Goal: Check status: Check status

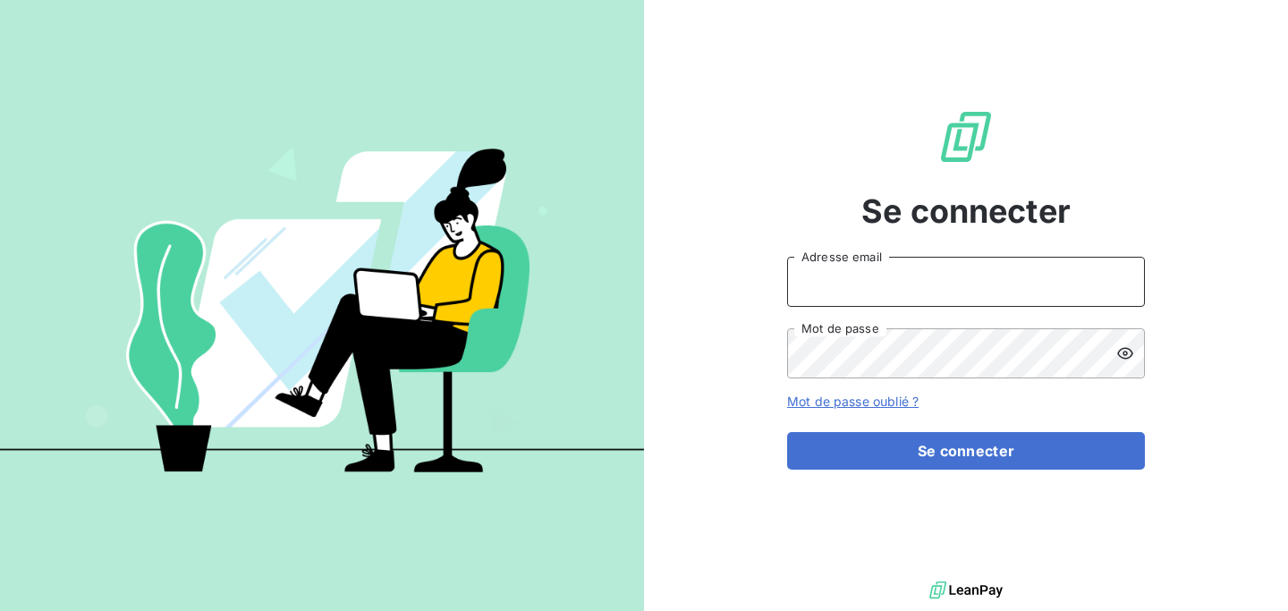
type input "[EMAIL_ADDRESS][DOMAIN_NAME]"
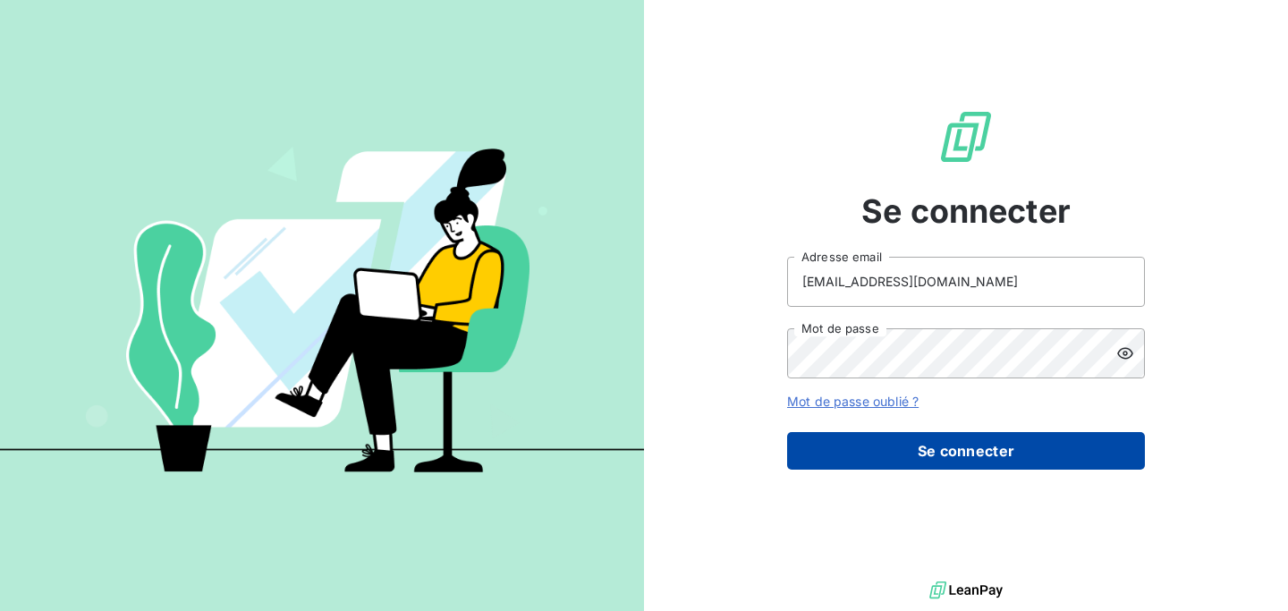
click at [972, 452] on button "Se connecter" at bounding box center [966, 451] width 358 height 38
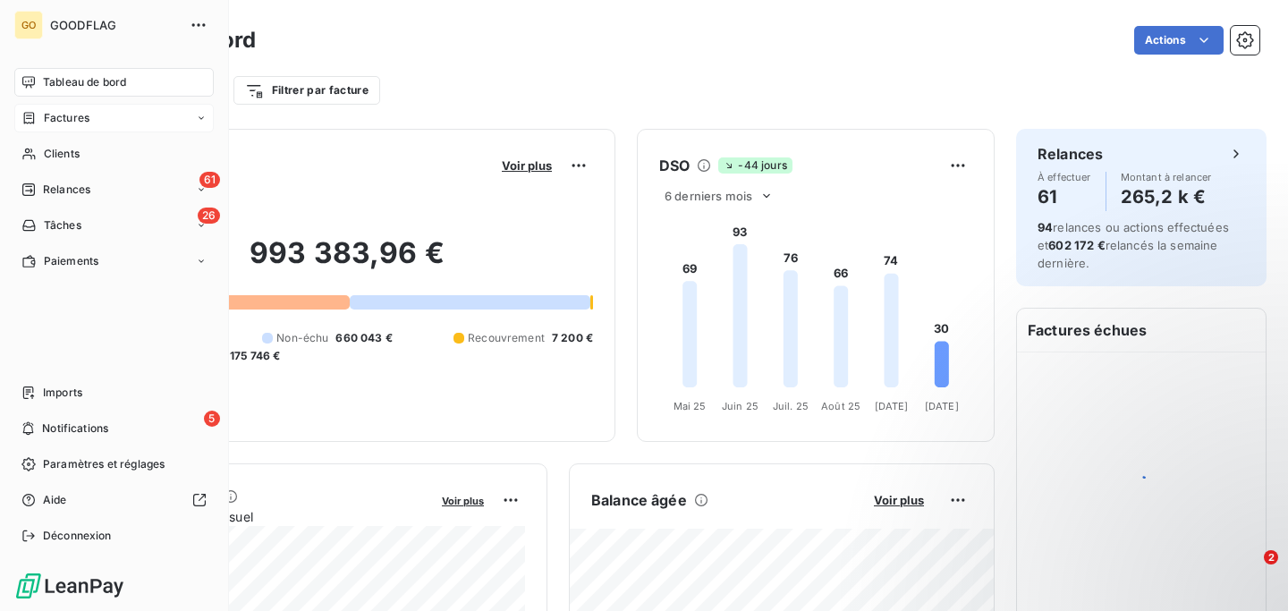
click at [64, 117] on span "Factures" at bounding box center [67, 118] width 46 height 16
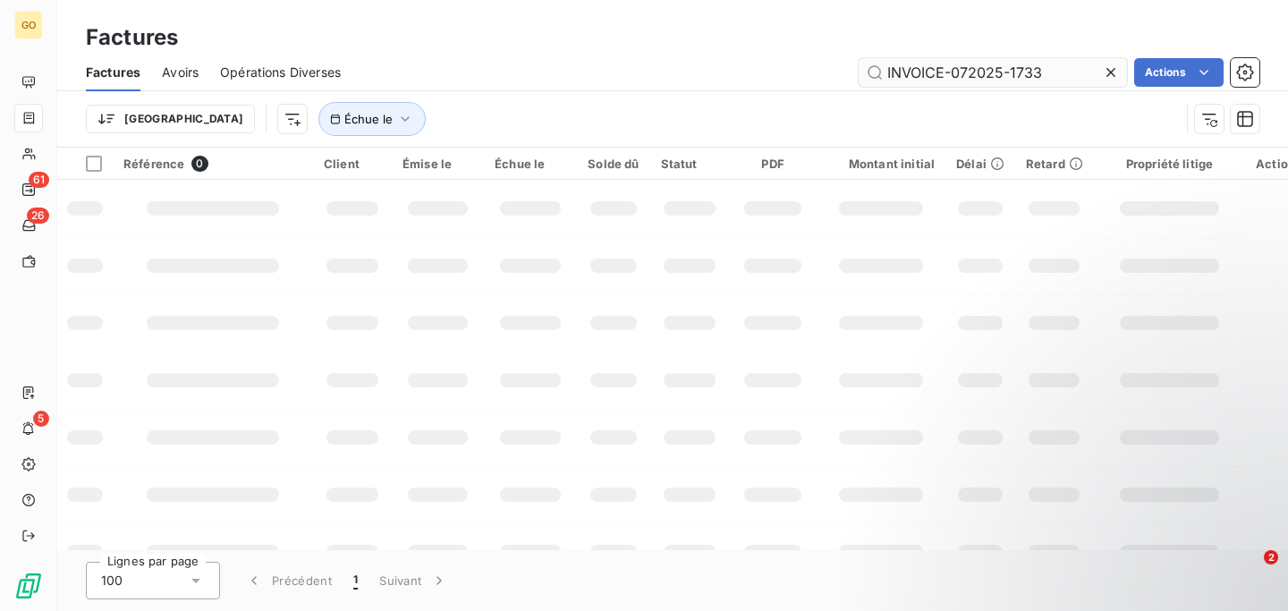
click at [987, 74] on input "INVOICE-072025-1733" at bounding box center [993, 72] width 268 height 29
click at [1057, 65] on input "INVOICE-072025-1648" at bounding box center [993, 72] width 268 height 29
type input "INVOICE-072025-1648"
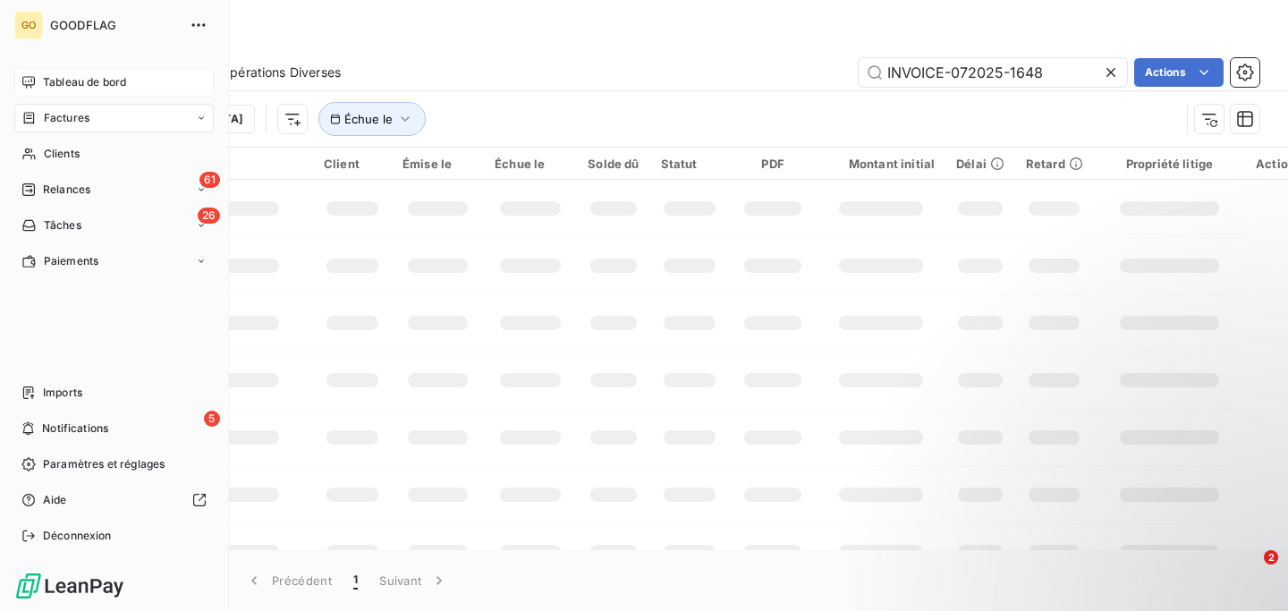
click at [72, 79] on span "Tableau de bord" at bounding box center [84, 82] width 83 height 16
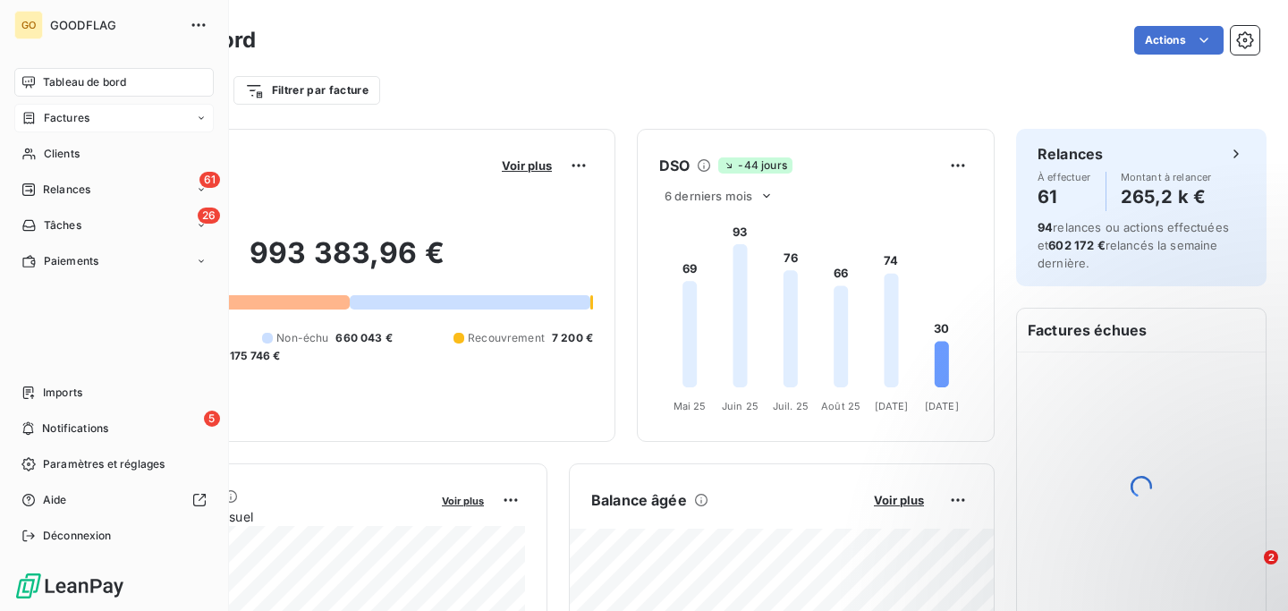
click at [70, 124] on span "Factures" at bounding box center [67, 118] width 46 height 16
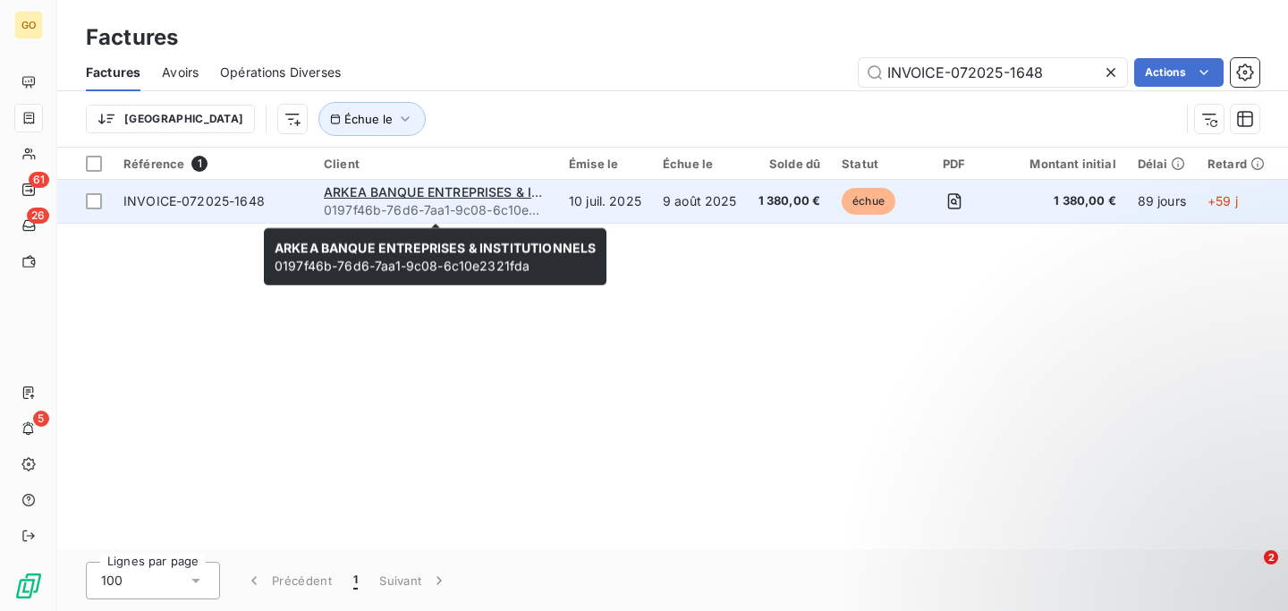
click at [361, 211] on span "0197f46b-76d6-7aa1-9c08-6c10e2321fda" at bounding box center [436, 210] width 224 height 18
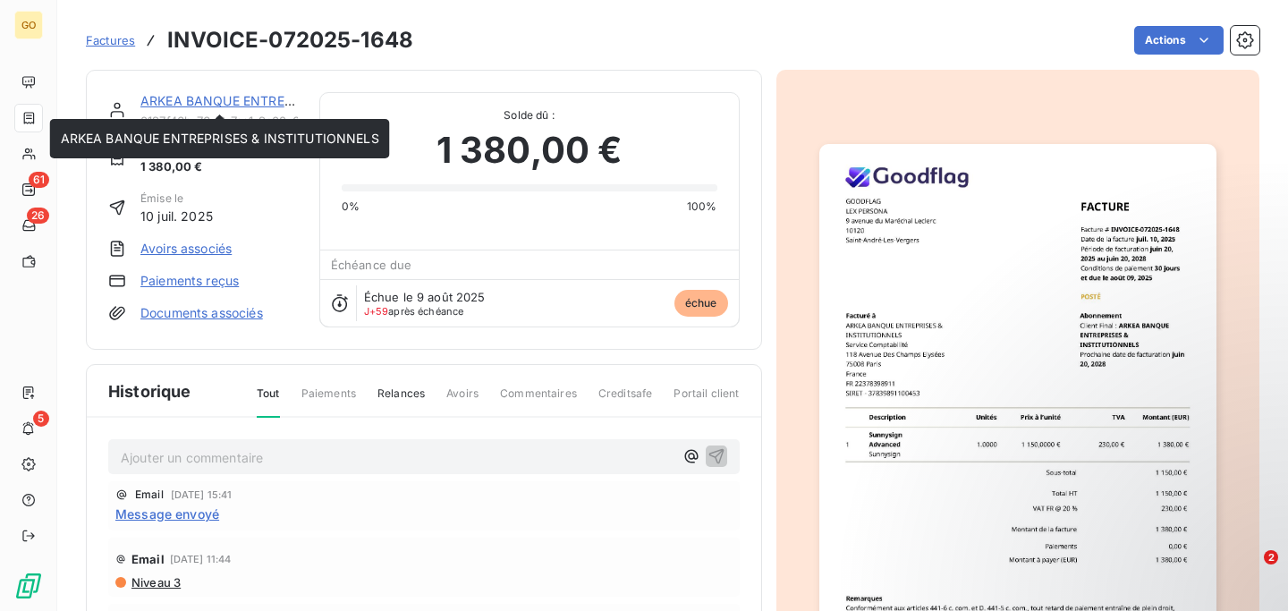
click at [252, 97] on link "ARKEA BANQUE ENTREPRISES & INSTITUTIONNELS" at bounding box center [299, 100] width 318 height 15
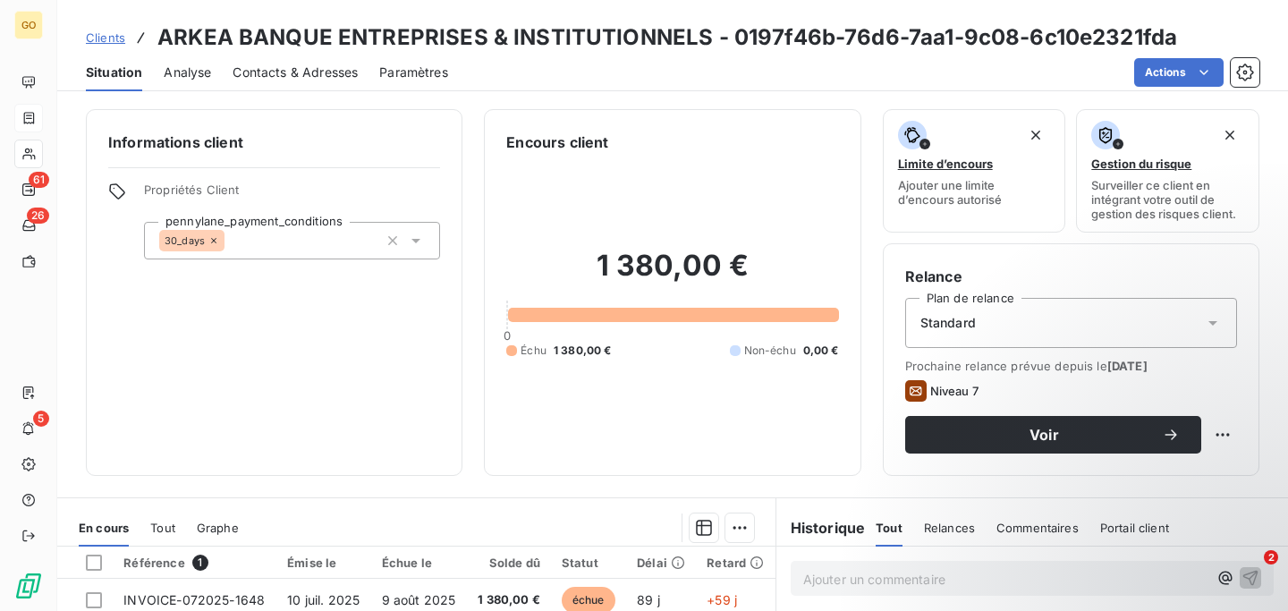
click at [342, 71] on span "Contacts & Adresses" at bounding box center [295, 73] width 125 height 18
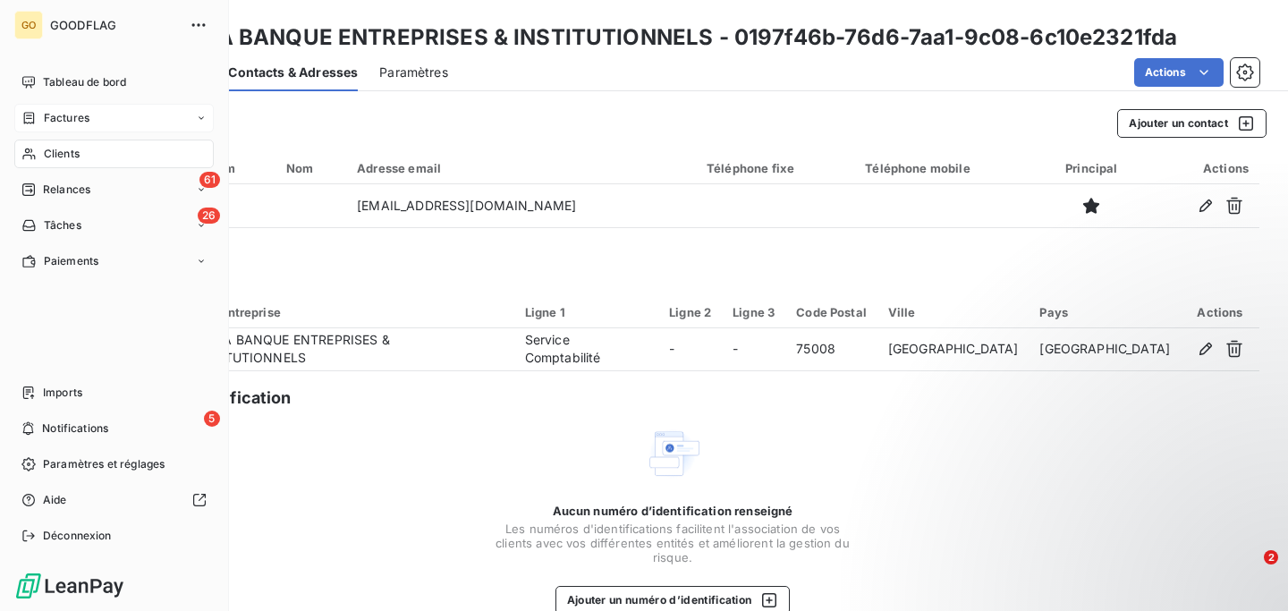
click at [71, 127] on div "Factures" at bounding box center [114, 118] width 200 height 29
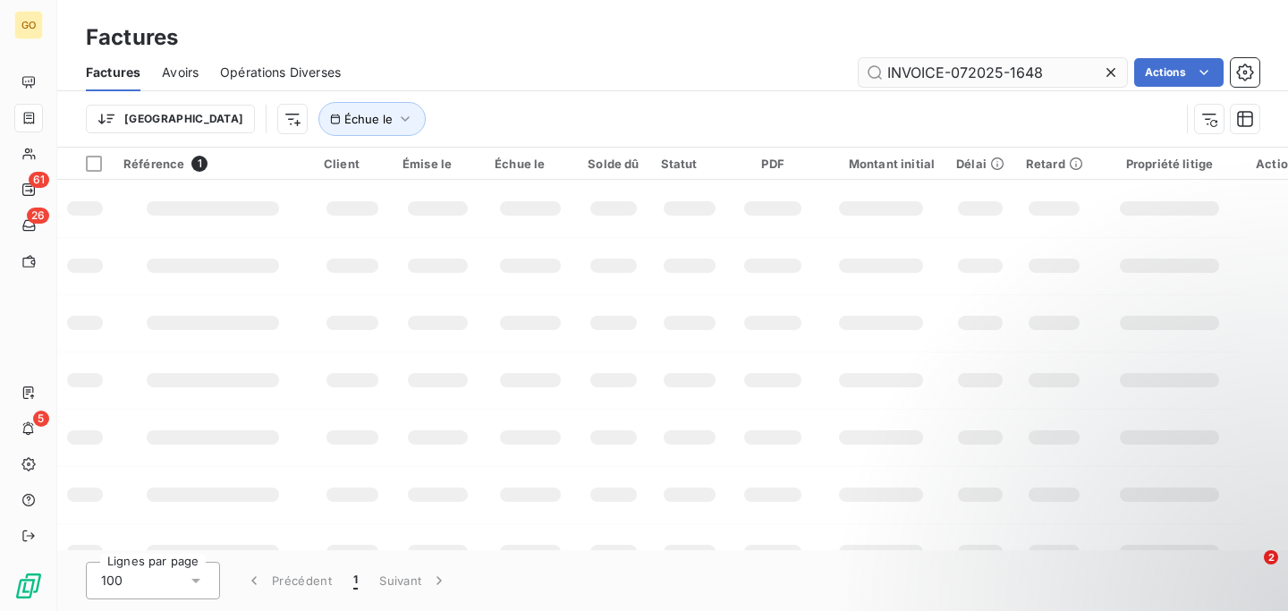
click at [956, 80] on input "INVOICE-072025-1648" at bounding box center [993, 72] width 268 height 29
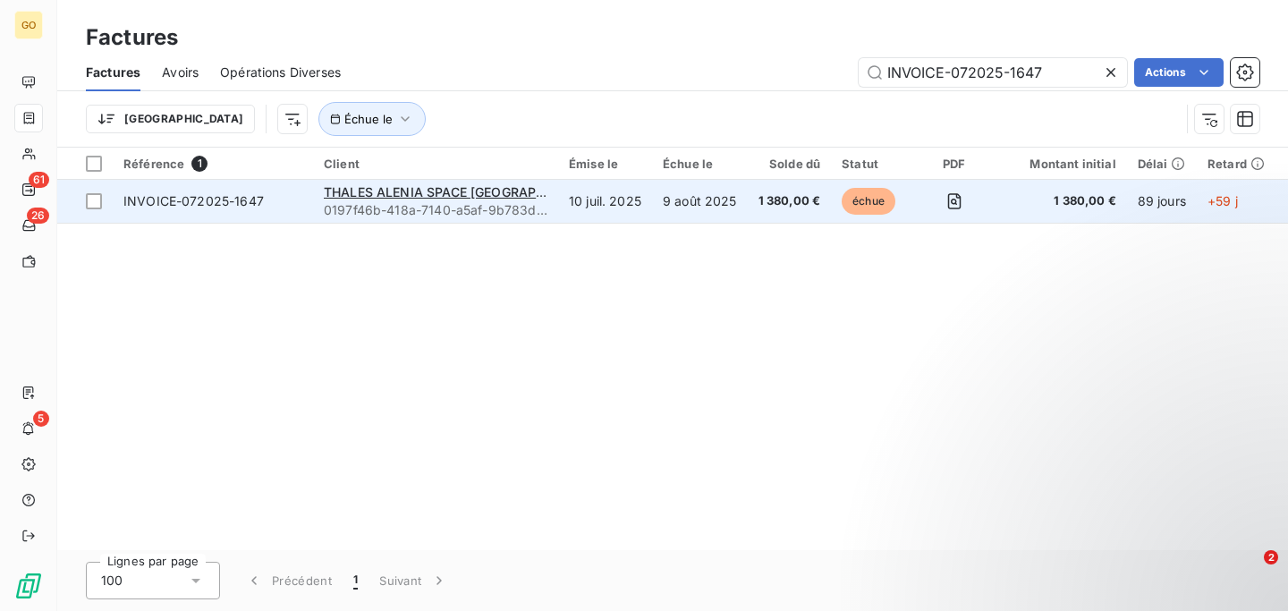
type input "INVOICE-072025-1647"
click at [545, 214] on span "0197f46b-418a-7140-a5af-9b783d74369a" at bounding box center [436, 210] width 224 height 18
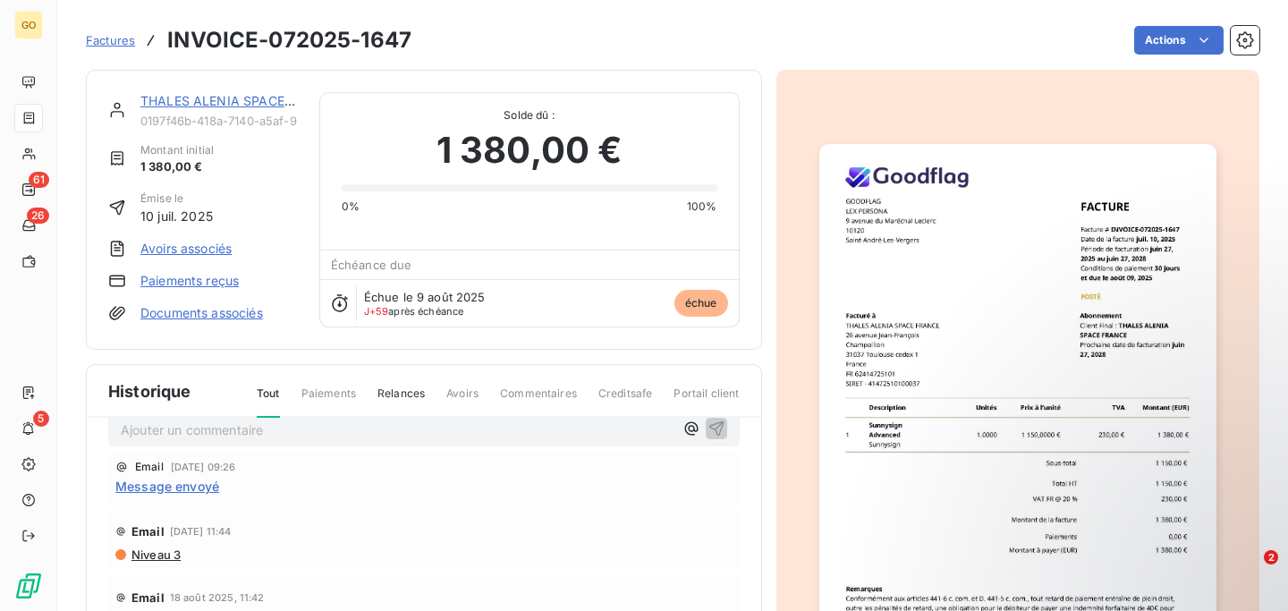
scroll to position [11, 0]
